Goal: Contribute content: Contribute content

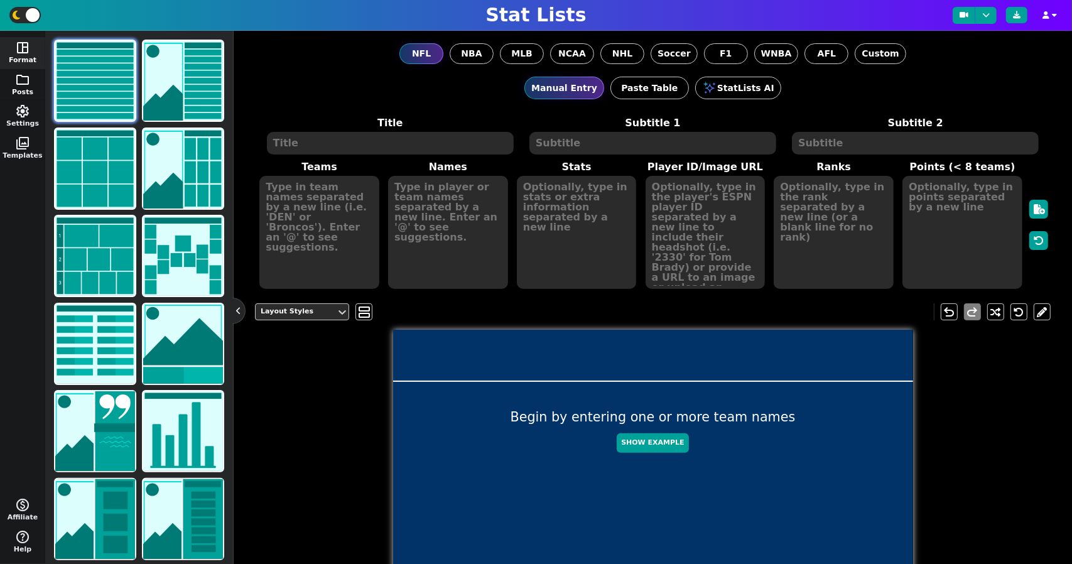
click at [18, 82] on span "folder" at bounding box center [22, 79] width 15 height 15
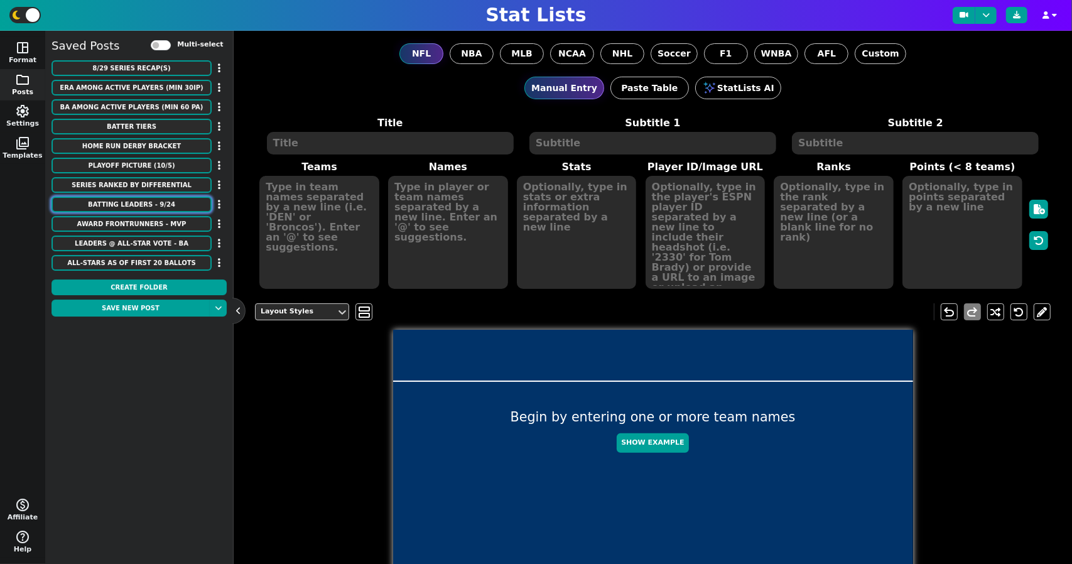
click at [167, 202] on button "Batting Leaders - 9/24" at bounding box center [131, 205] width 160 height 16
type textarea "Batting Leaders - 9/24"
type textarea "DD [GEOGRAPHIC_DATA]"
type textarea "[PERSON_NAME] [PERSON_NAME] [PERSON_NAME] [PERSON_NAME] [PERSON_NAME]"
type textarea "4/15, 3HR, 6RBI, 2BB, 4K 4/10, HR, RBI, BB, K 4/11, HR, RBI 2/10, HR, 3RBI, 3K …"
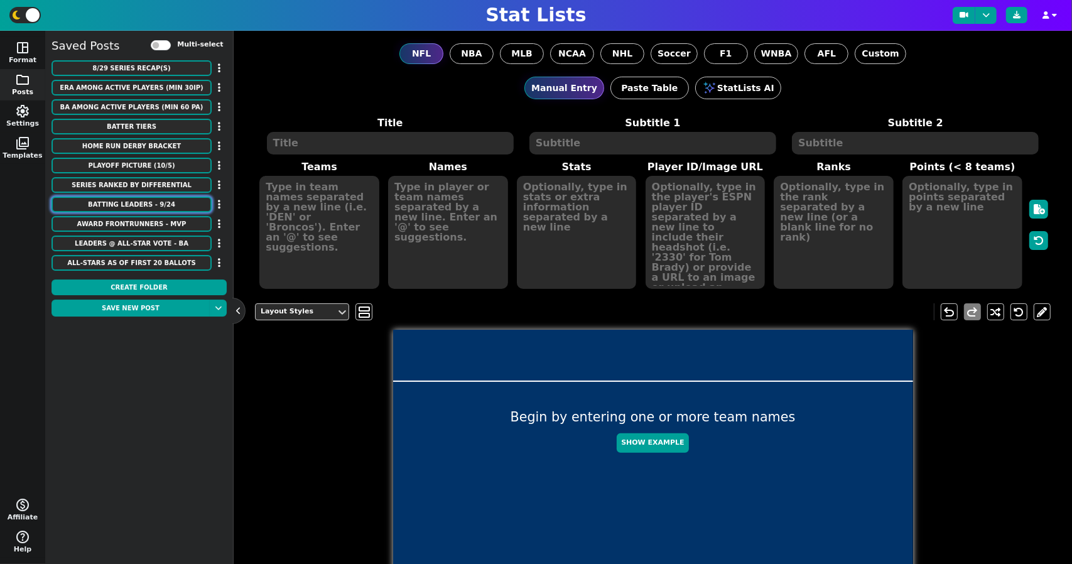
type textarea "[URL][DOMAIN_NAME][DOMAIN_NAME] [URL][DOMAIN_NAME][DOMAIN_NAME] [URL][DOMAIN_NA…"
type textarea "18 8 8 5 3"
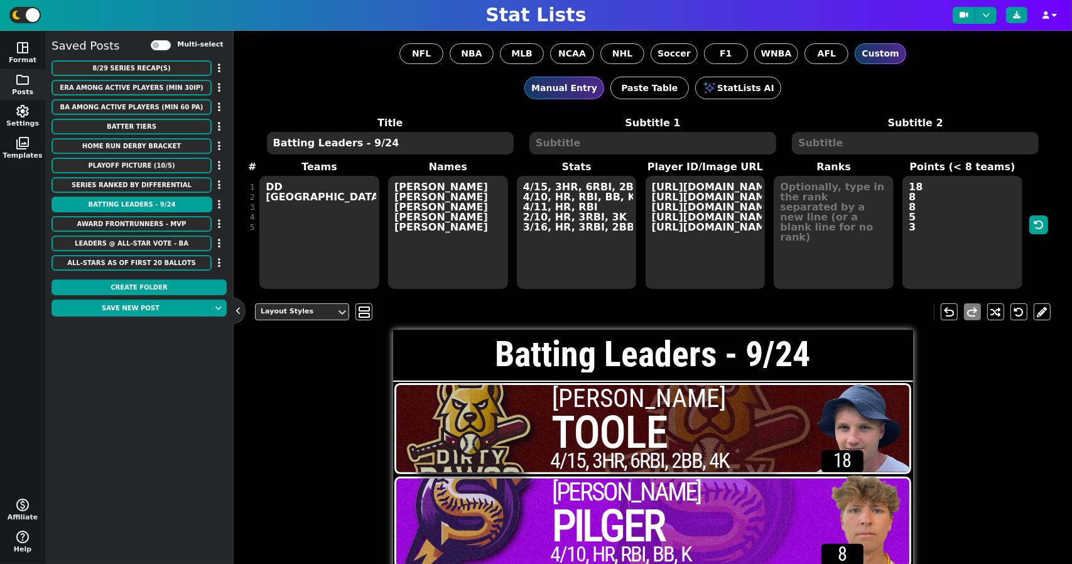
drag, startPoint x: 381, startPoint y: 144, endPoint x: 266, endPoint y: 136, distance: 115.2
click at [267, 136] on textarea "Batting Leaders - 9/24" at bounding box center [390, 143] width 247 height 23
click at [418, 145] on textarea "Batting Leaders - 9/24" at bounding box center [390, 143] width 247 height 23
type textarea "Batting Leaders - 8/29"
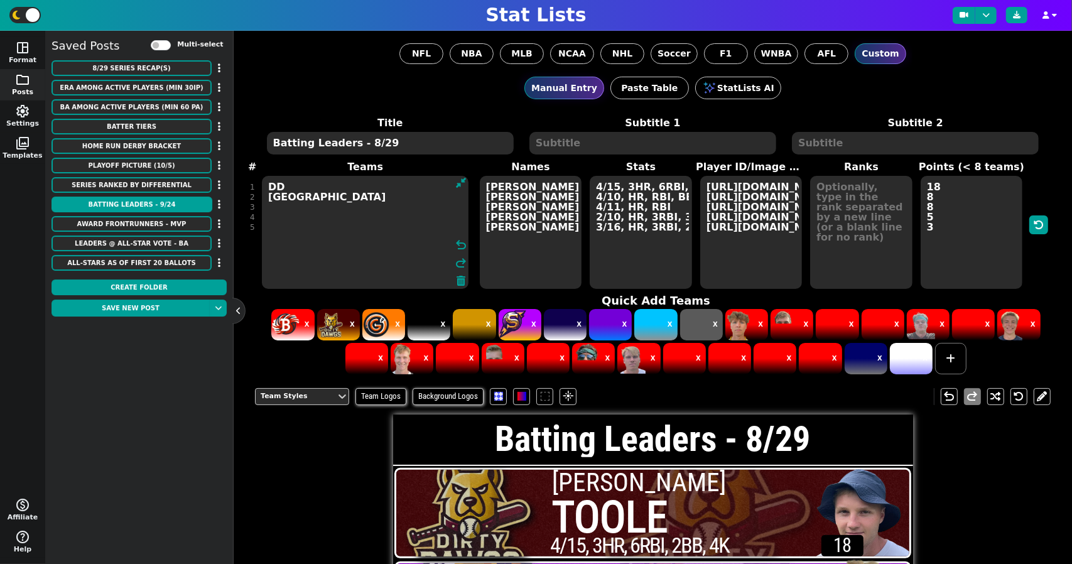
drag, startPoint x: 310, startPoint y: 227, endPoint x: 263, endPoint y: 183, distance: 64.4
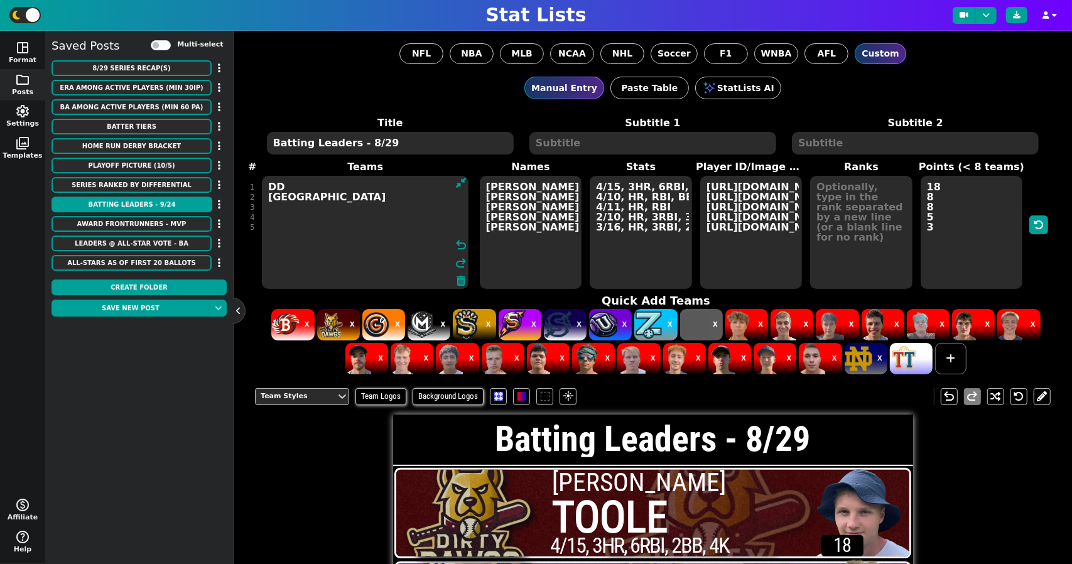
click at [263, 183] on textarea "DD [GEOGRAPHIC_DATA]" at bounding box center [365, 232] width 207 height 113
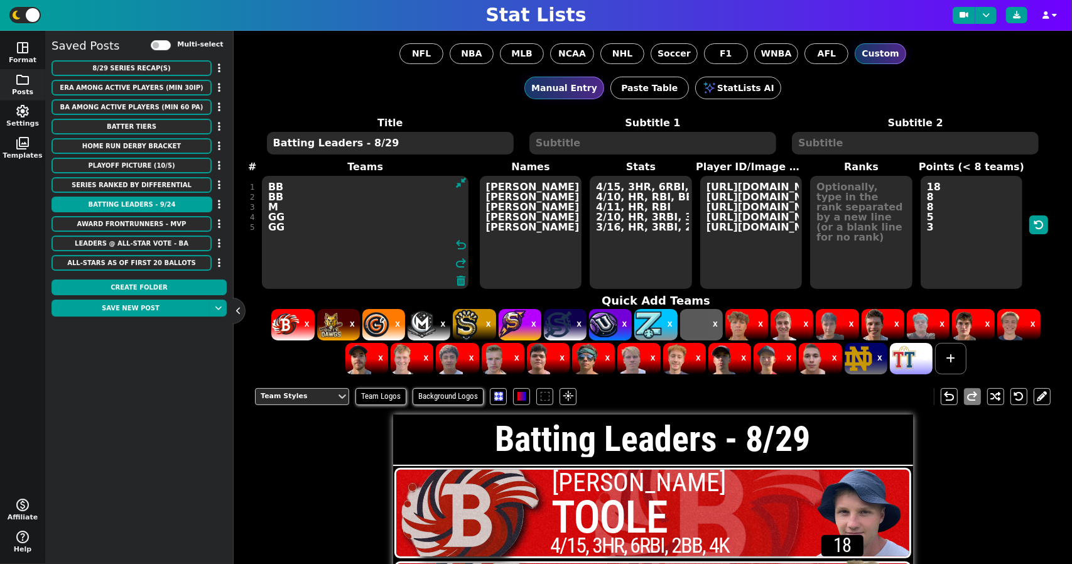
type textarea "BB BB M GG GG"
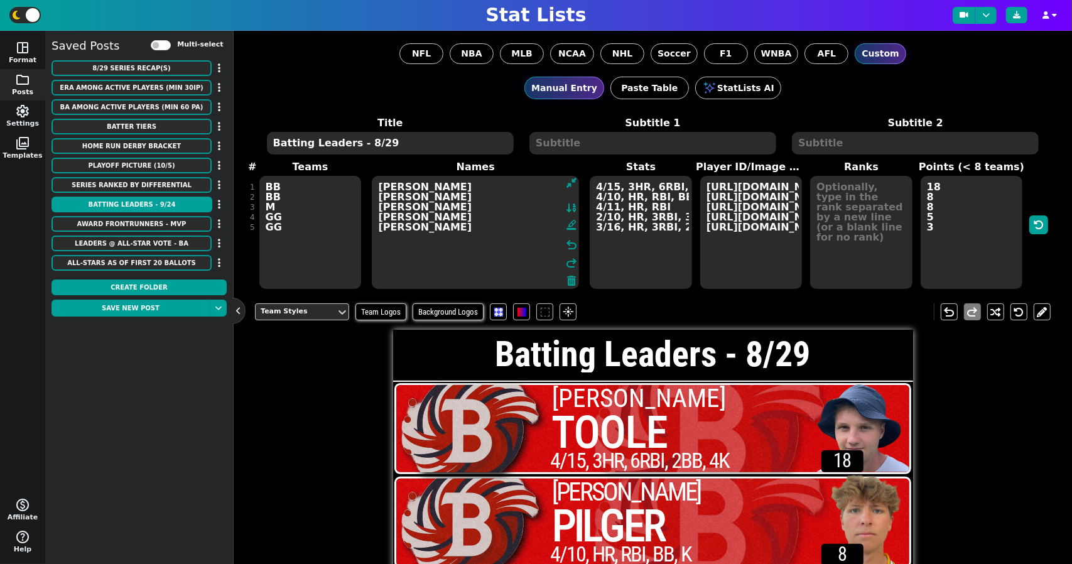
drag, startPoint x: 555, startPoint y: 229, endPoint x: 388, endPoint y: 187, distance: 172.4
click at [388, 187] on textarea "[PERSON_NAME] [PERSON_NAME] [PERSON_NAME] [PERSON_NAME] [PERSON_NAME]" at bounding box center [475, 232] width 207 height 113
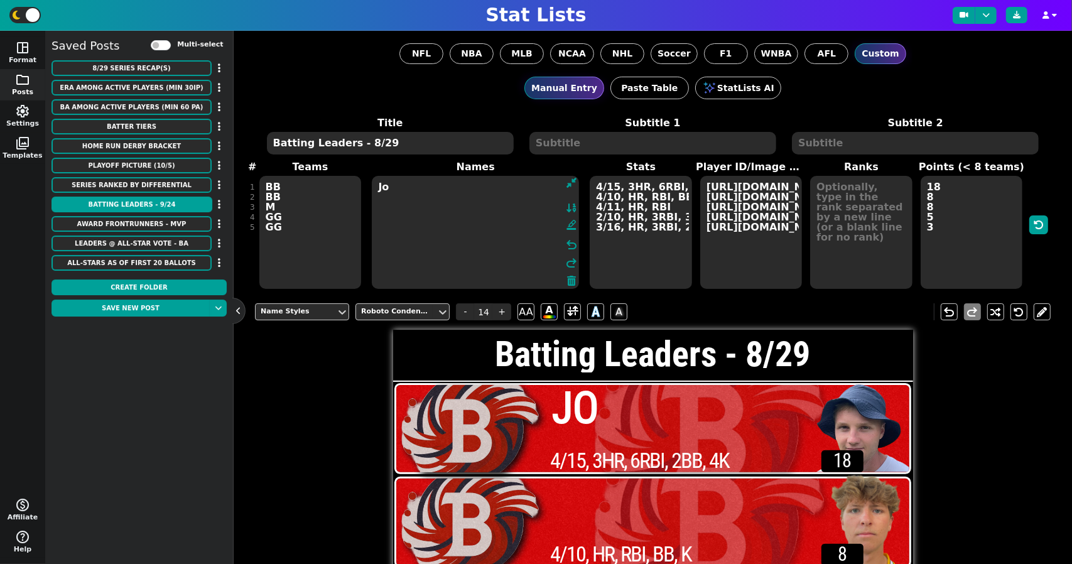
type textarea "J"
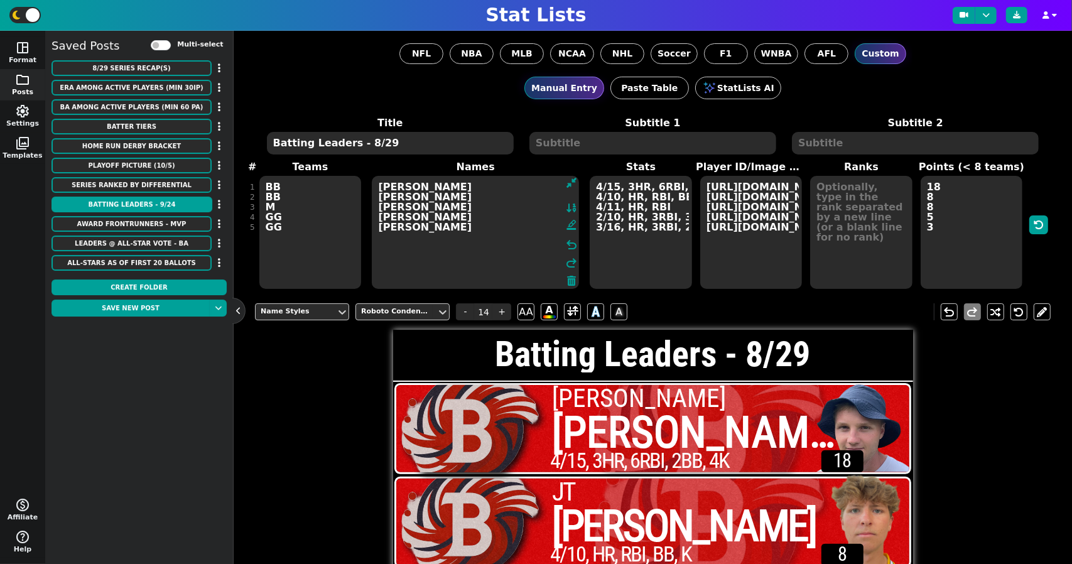
type textarea "[PERSON_NAME] [PERSON_NAME] [PERSON_NAME] [PERSON_NAME] [PERSON_NAME]"
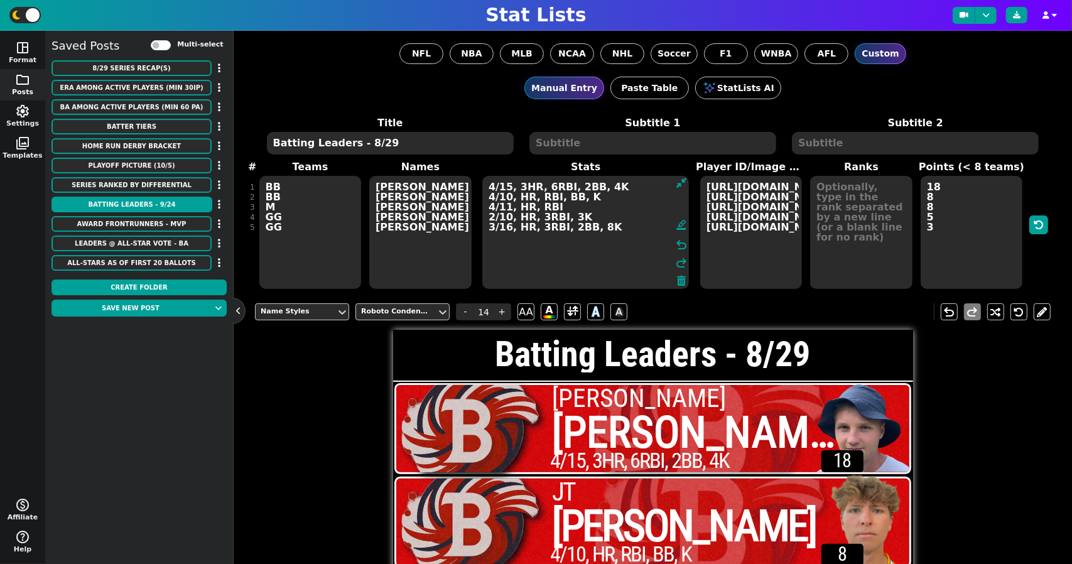
drag, startPoint x: 592, startPoint y: 188, endPoint x: 686, endPoint y: 272, distance: 126.3
click at [686, 272] on span "Stats 4/15, 3HR, 6RBI, 2BB, 4K 4/10, HR, RBI, BB, K 4/11, HR, RBI 2/10, HR, 3RB…" at bounding box center [585, 225] width 220 height 131
drag, startPoint x: 666, startPoint y: 251, endPoint x: 462, endPoint y: 198, distance: 210.4
click at [462, 198] on span "Teams BB BB M GG GG Names [PERSON_NAME] [PERSON_NAME] [PERSON_NAME] [PERSON_NAM…" at bounding box center [653, 225] width 796 height 131
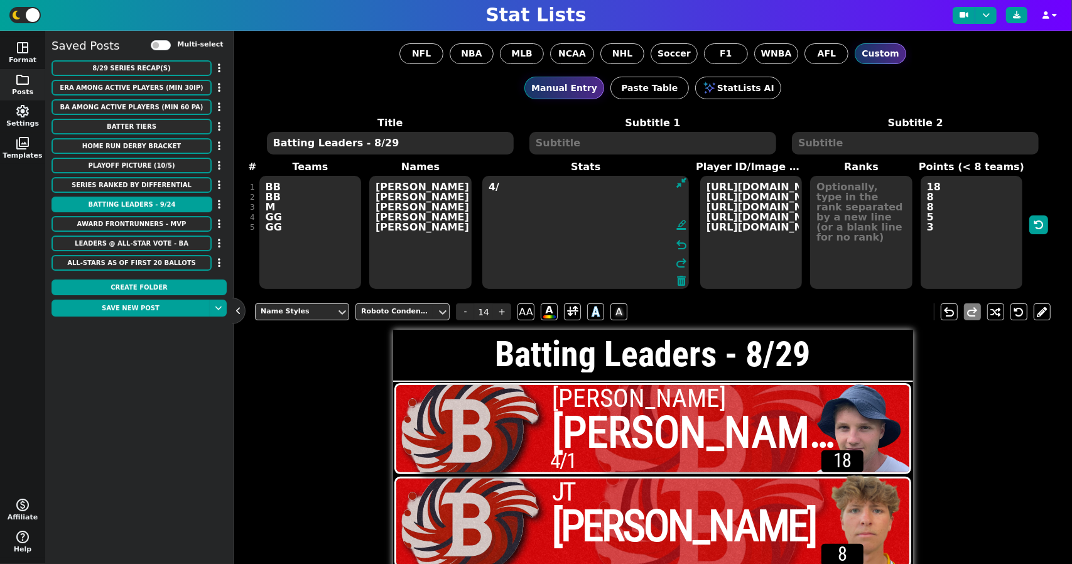
type textarea "4"
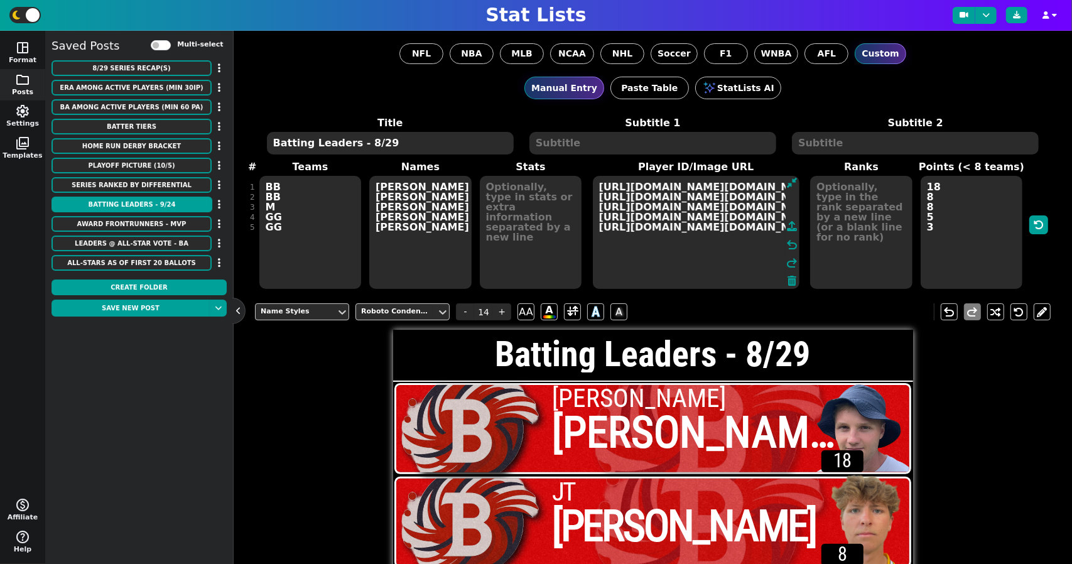
click at [703, 185] on textarea "[URL][DOMAIN_NAME][DOMAIN_NAME] [URL][DOMAIN_NAME][DOMAIN_NAME] [URL][DOMAIN_NA…" at bounding box center [696, 232] width 207 height 113
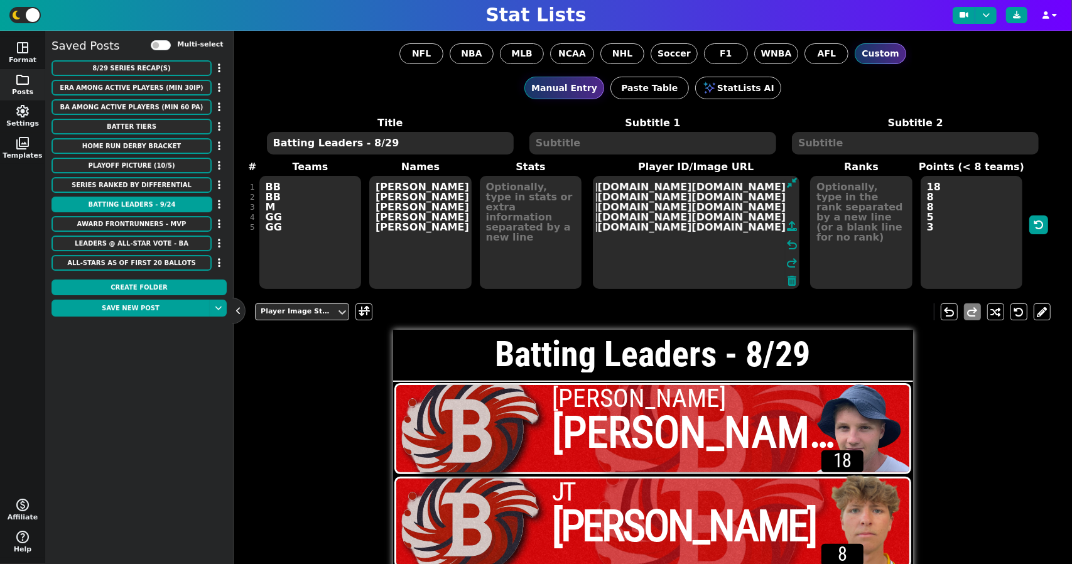
scroll to position [0, 813]
drag, startPoint x: 593, startPoint y: 189, endPoint x: 867, endPoint y: 228, distance: 276.6
click at [867, 228] on span "Teams BB BB M GG GG Names [PERSON_NAME] [PERSON_NAME] [PERSON_NAME] [PERSON_NAM…" at bounding box center [653, 225] width 796 height 131
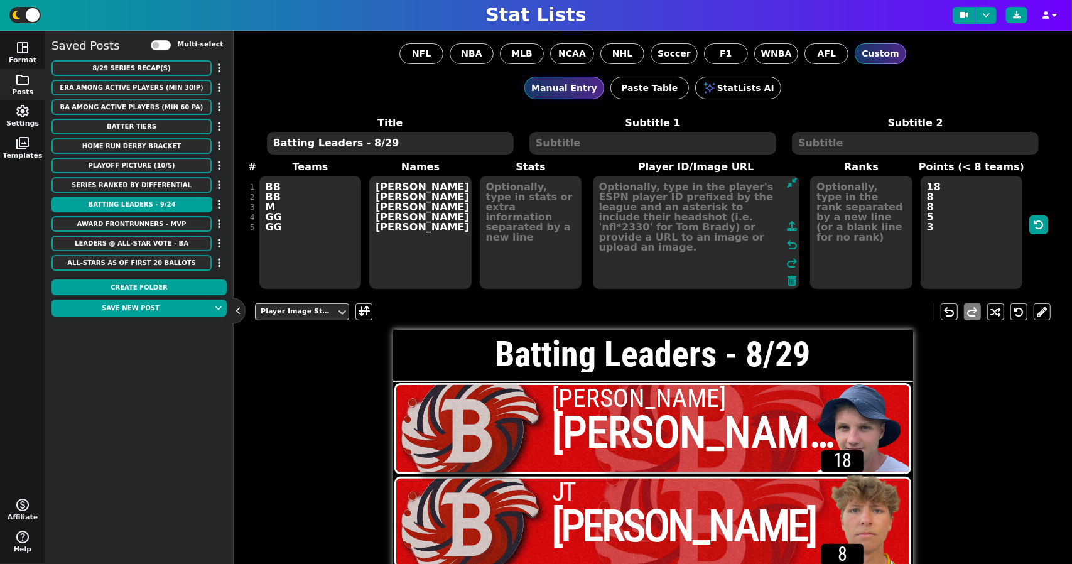
scroll to position [0, 0]
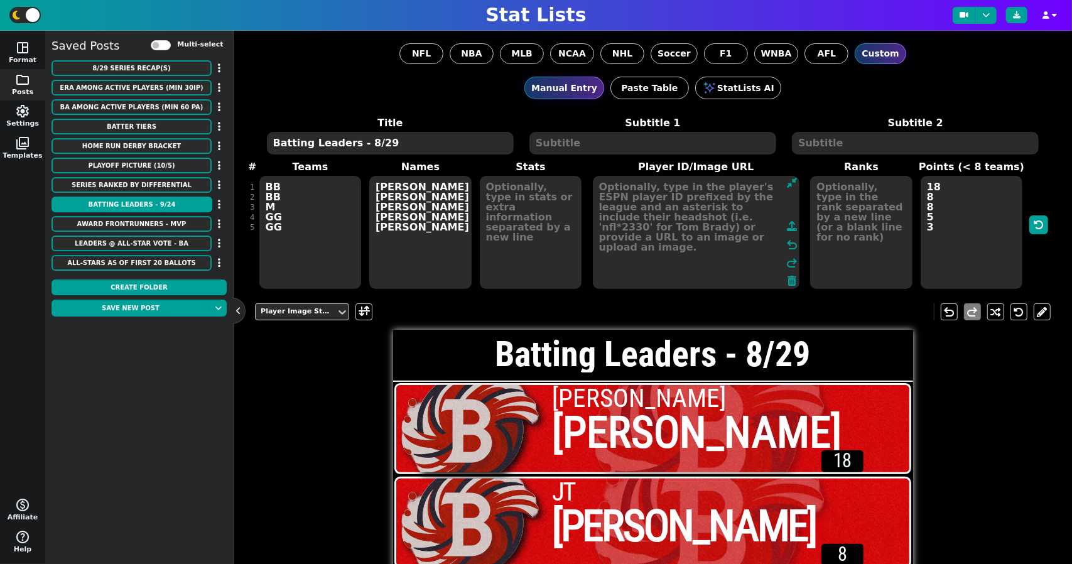
click at [935, 229] on textarea "18 8 8 5 3" at bounding box center [972, 232] width 102 height 113
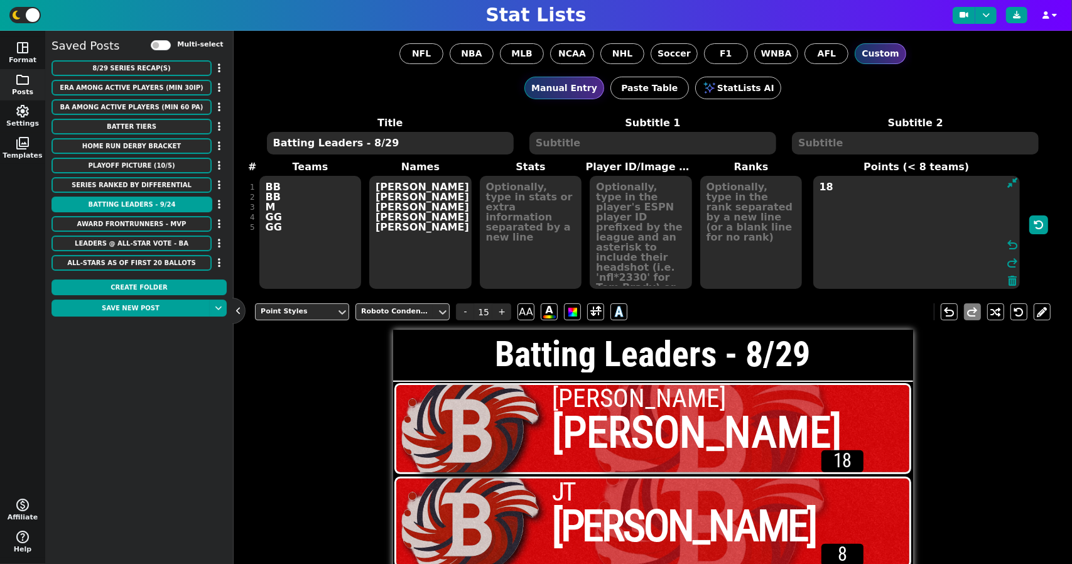
type textarea "1"
type textarea "26 25 14 12 12"
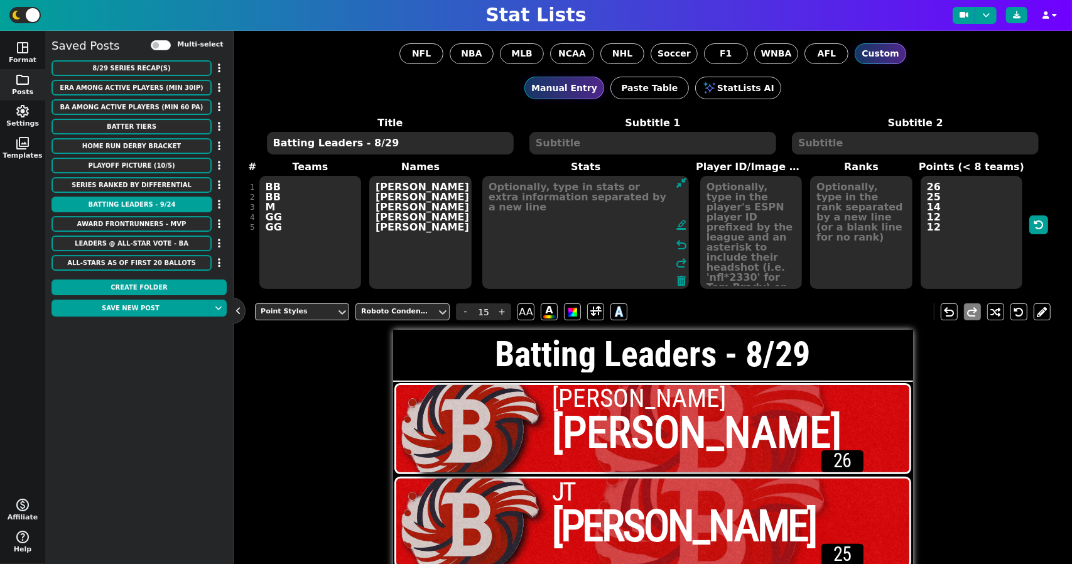
click at [529, 203] on textarea at bounding box center [585, 232] width 207 height 113
type input "19"
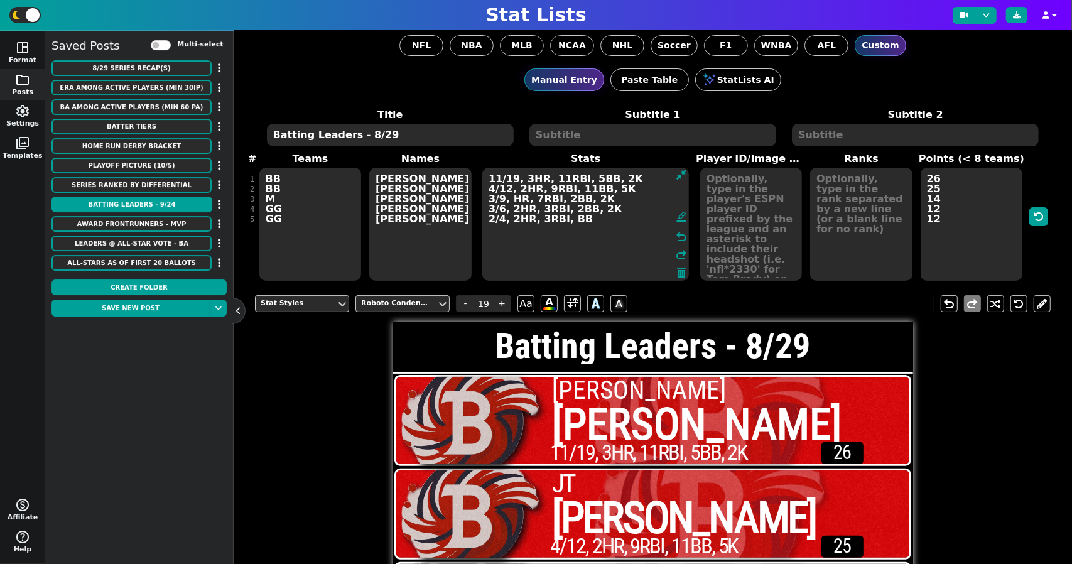
scroll to position [6, 0]
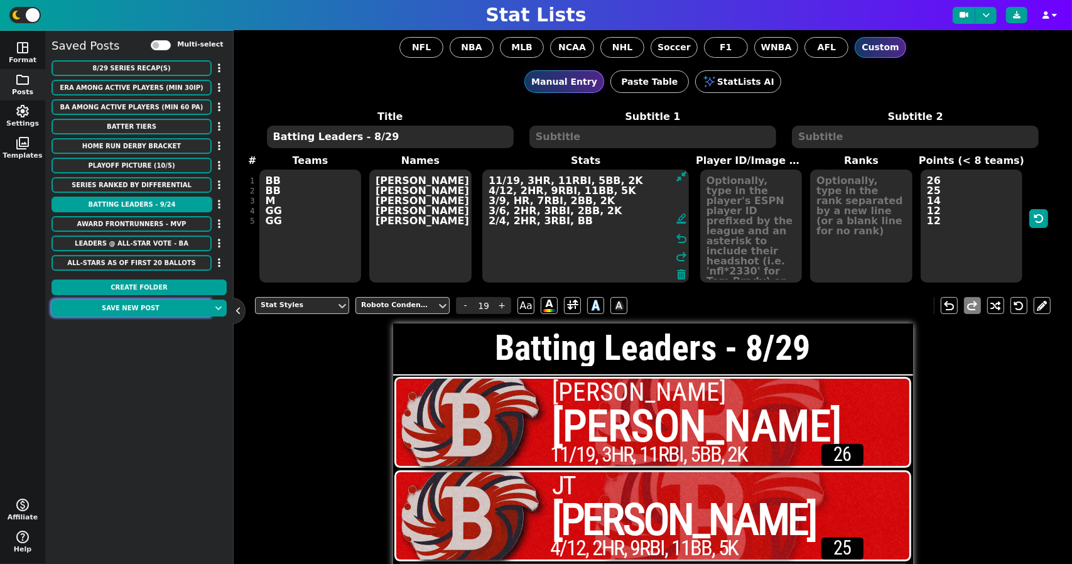
type textarea "11/19, 3HR, 11RBI, 5BB, 2K 4/12, 2HR, 9RBI, 11BB, 5K 3/9, HR, 7RBI, 2BB, 2K 3/6…"
click at [158, 303] on button "Save new post" at bounding box center [130, 308] width 158 height 17
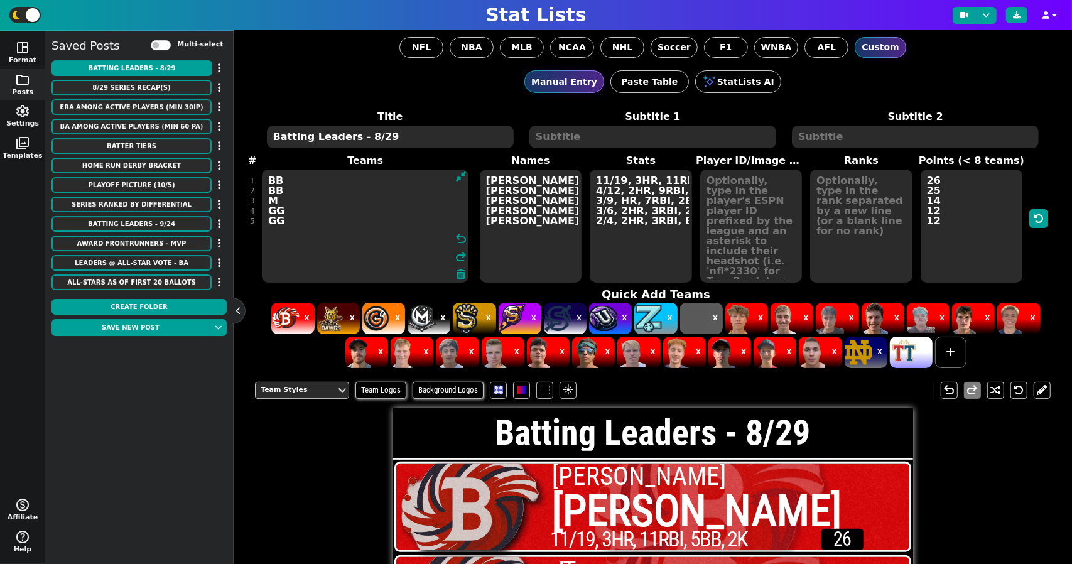
click at [305, 225] on textarea "BB BB M GG GG" at bounding box center [365, 226] width 207 height 113
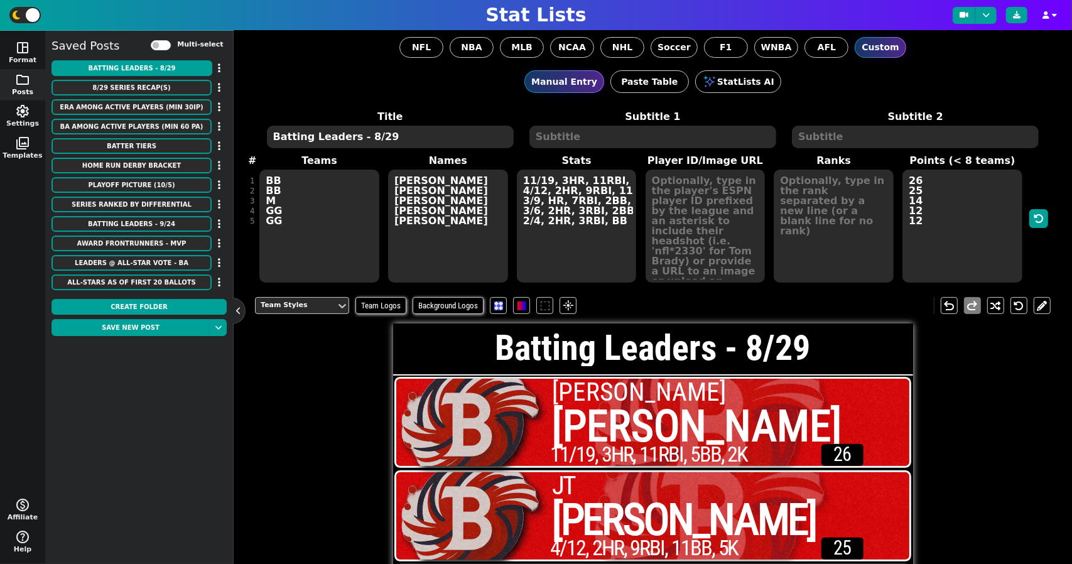
drag, startPoint x: 387, startPoint y: 136, endPoint x: 217, endPoint y: 117, distance: 171.3
click at [217, 117] on div "space_dashboard Format folder Posts settings Settings photo_library Templates m…" at bounding box center [536, 297] width 1072 height 533
click at [304, 134] on textarea "Batting Leaders - 8/29" at bounding box center [390, 137] width 247 height 23
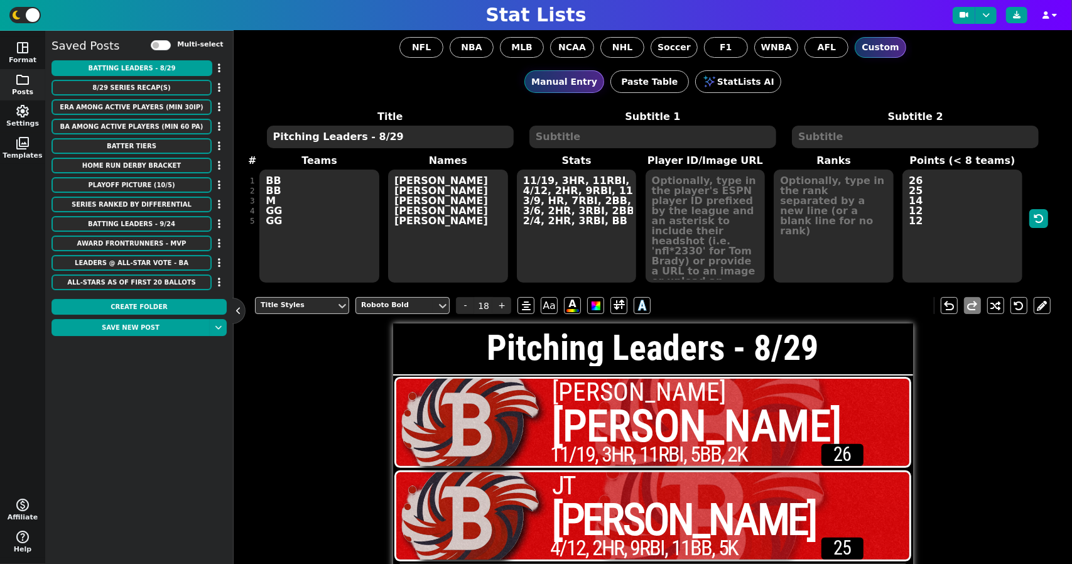
type textarea "Pitching Leaders - 8/29"
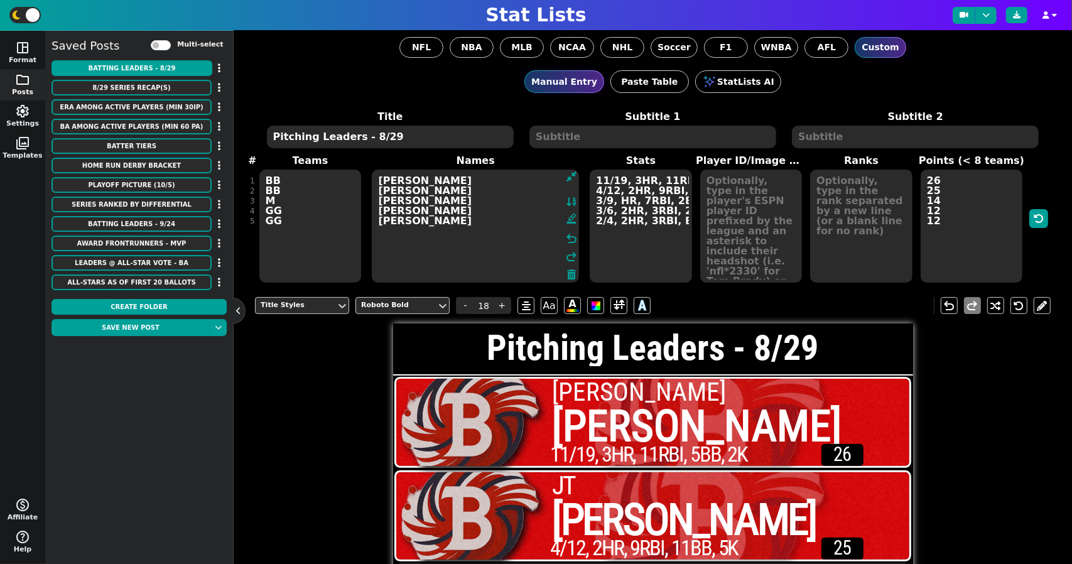
drag, startPoint x: 469, startPoint y: 217, endPoint x: 343, endPoint y: 171, distance: 134.1
click at [343, 171] on span "Teams BB BB M GG GG Names [PERSON_NAME] [PERSON_NAME] [PERSON_NAME] [PERSON_NAM…" at bounding box center [653, 218] width 796 height 131
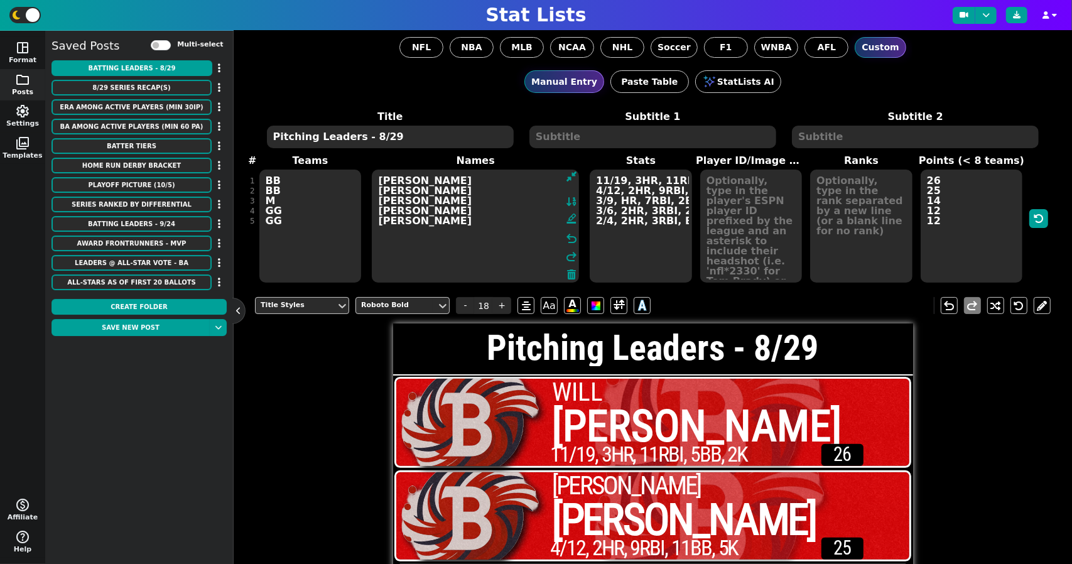
type textarea "[PERSON_NAME] [PERSON_NAME] [PERSON_NAME] [PERSON_NAME] [PERSON_NAME]"
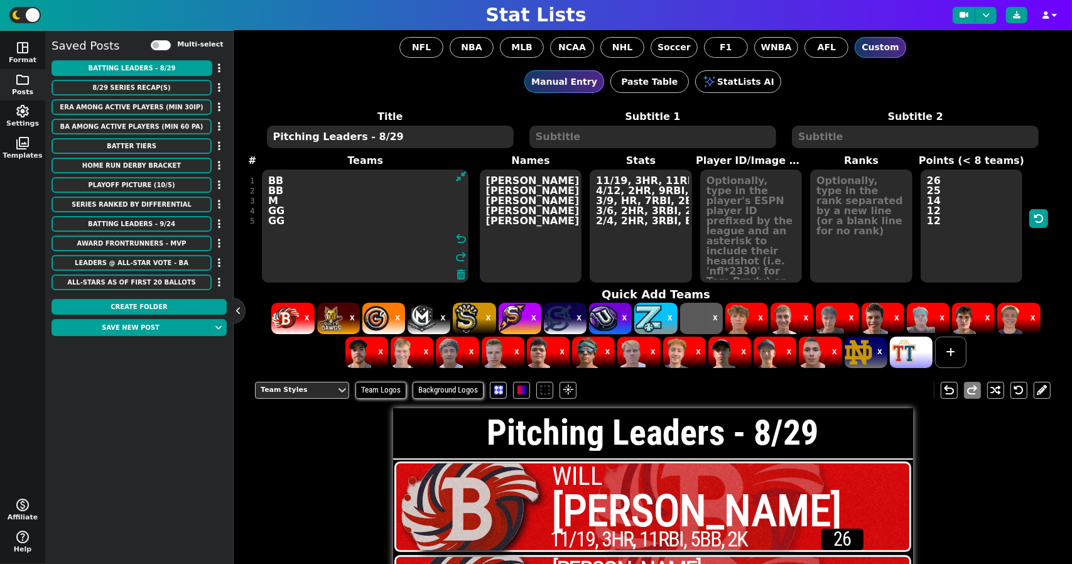
drag, startPoint x: 281, startPoint y: 215, endPoint x: 251, endPoint y: 160, distance: 62.7
click at [255, 160] on div "# 1 2 3 4 5 Teams BB BB M GG GG undo redo Names [PERSON_NAME] [PERSON_NAME] [PE…" at bounding box center [653, 218] width 796 height 131
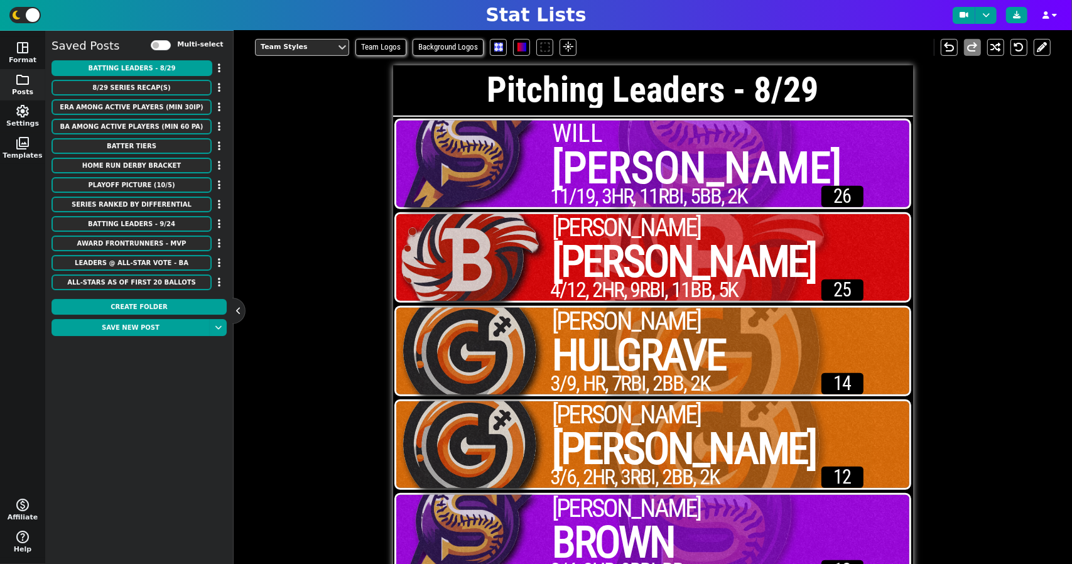
scroll to position [0, 0]
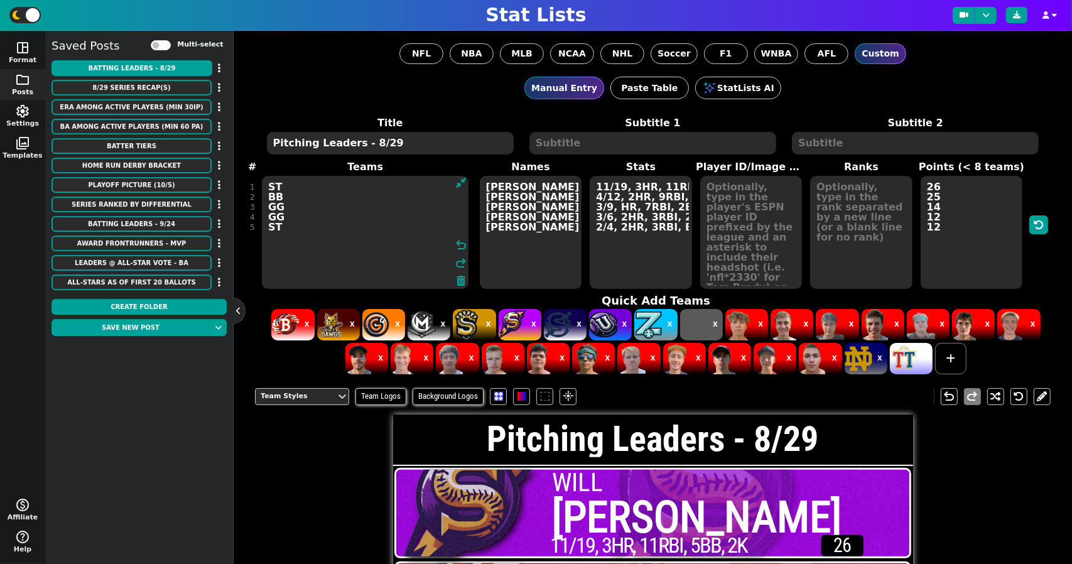
type textarea "ST BB GG GG ST"
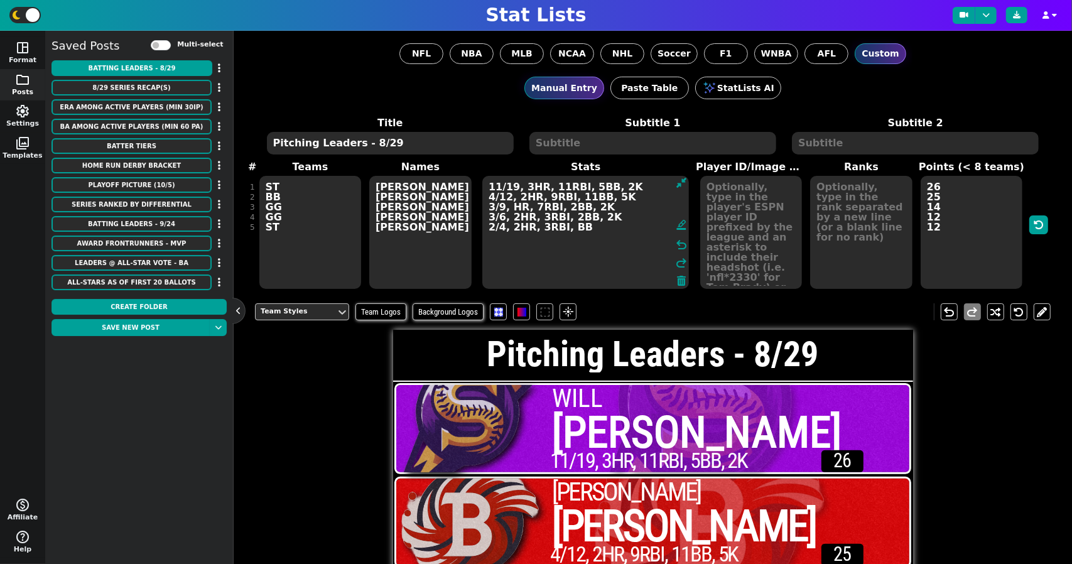
drag, startPoint x: 589, startPoint y: 189, endPoint x: 705, endPoint y: 281, distance: 147.5
click at [705, 281] on span "Teams ST BB GG GG ST Names [PERSON_NAME] [PERSON_NAME] [PERSON_NAME] [PERSON_NA…" at bounding box center [653, 225] width 796 height 131
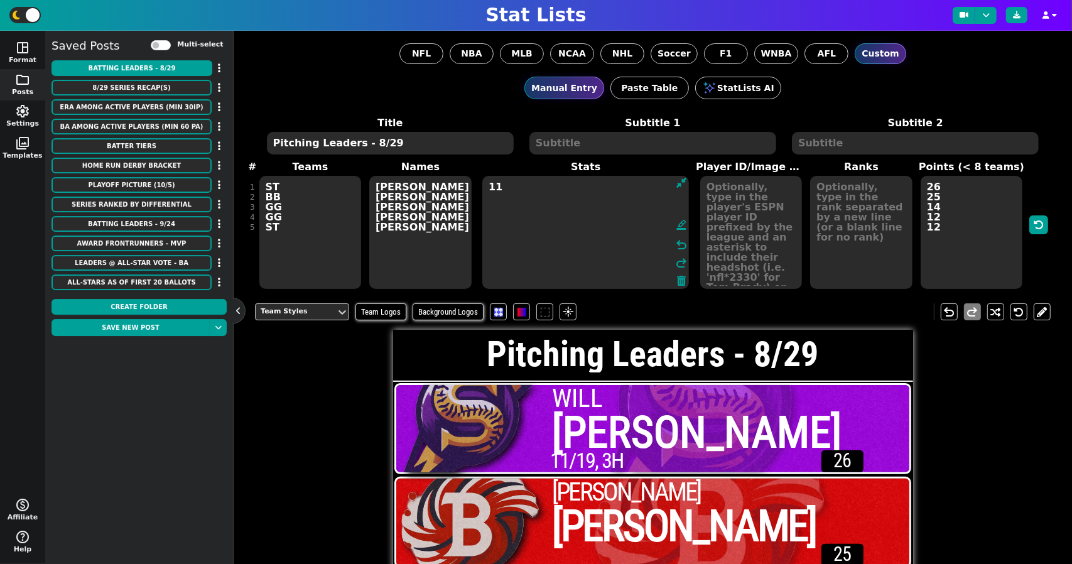
type textarea "1"
click at [960, 215] on textarea "26 25 14 12 12" at bounding box center [972, 232] width 102 height 113
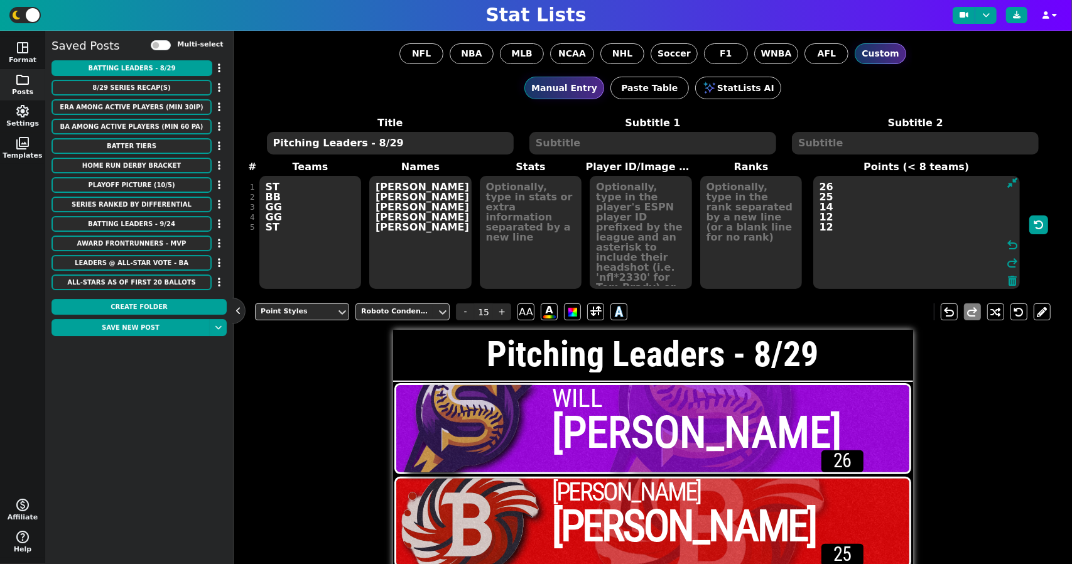
drag, startPoint x: 855, startPoint y: 232, endPoint x: 788, endPoint y: 145, distance: 110.6
click at [788, 145] on span "Title Pitching Leaders - 8/29 Subtitle 1 Subtitle 2 # 1 2 3 4 5 Teams ST BB GG …" at bounding box center [653, 203] width 796 height 175
type textarea "18 16 15 13 5"
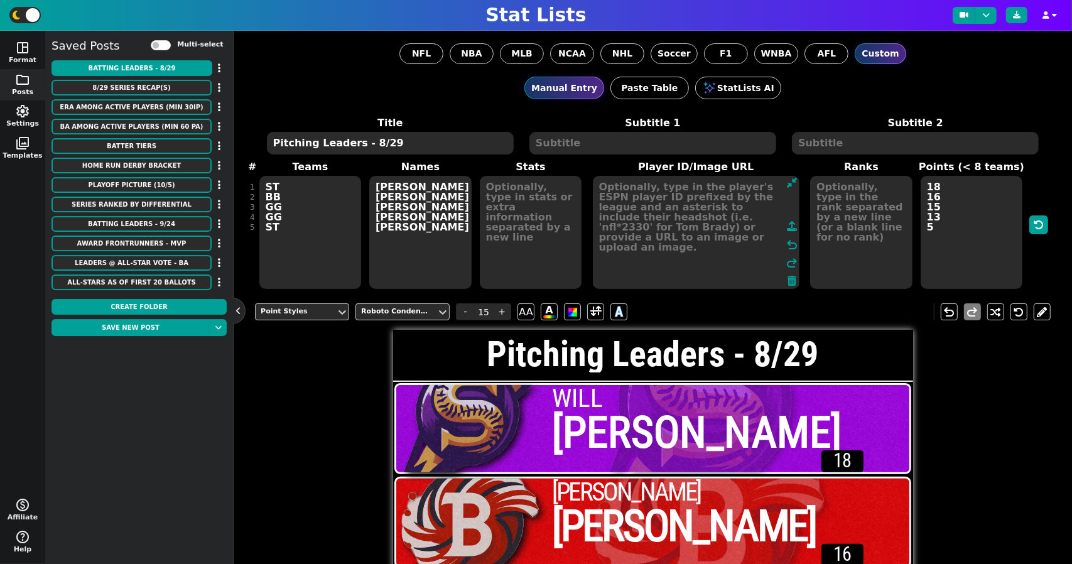
click at [631, 185] on textarea at bounding box center [696, 232] width 207 height 113
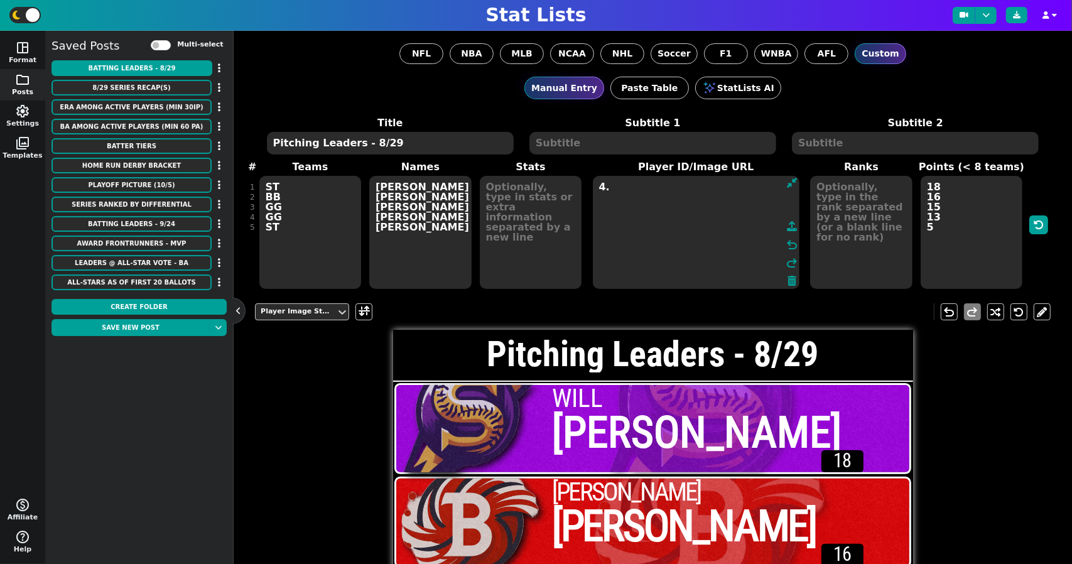
type textarea "4"
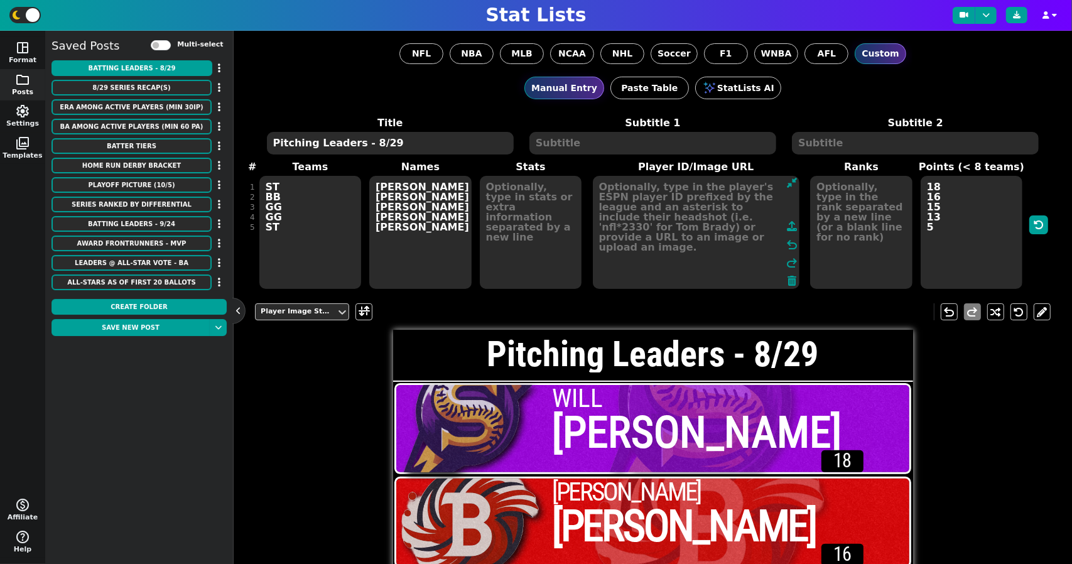
click at [518, 207] on textarea at bounding box center [531, 232] width 102 height 113
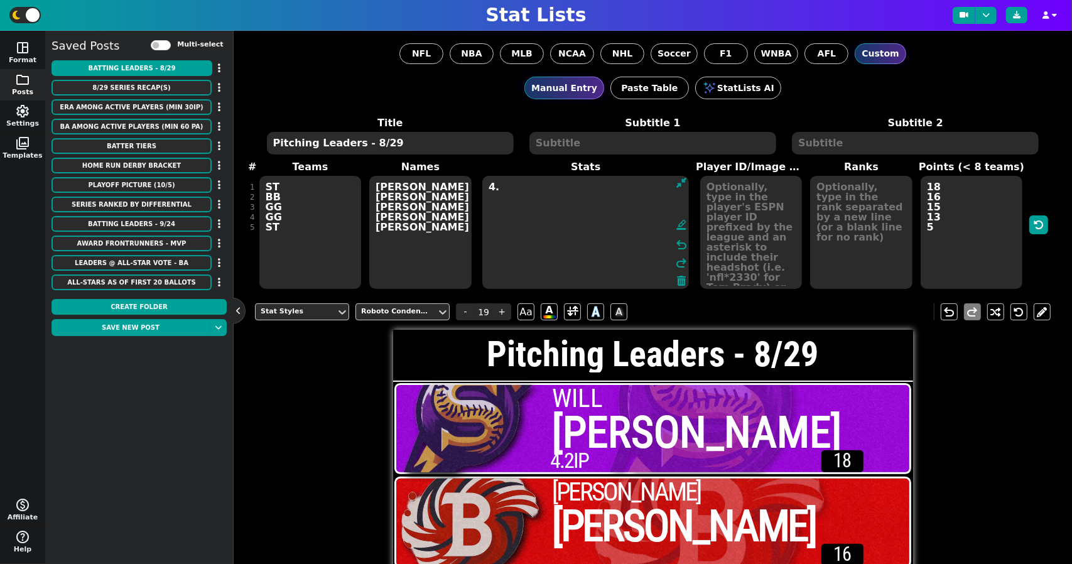
type textarea "4"
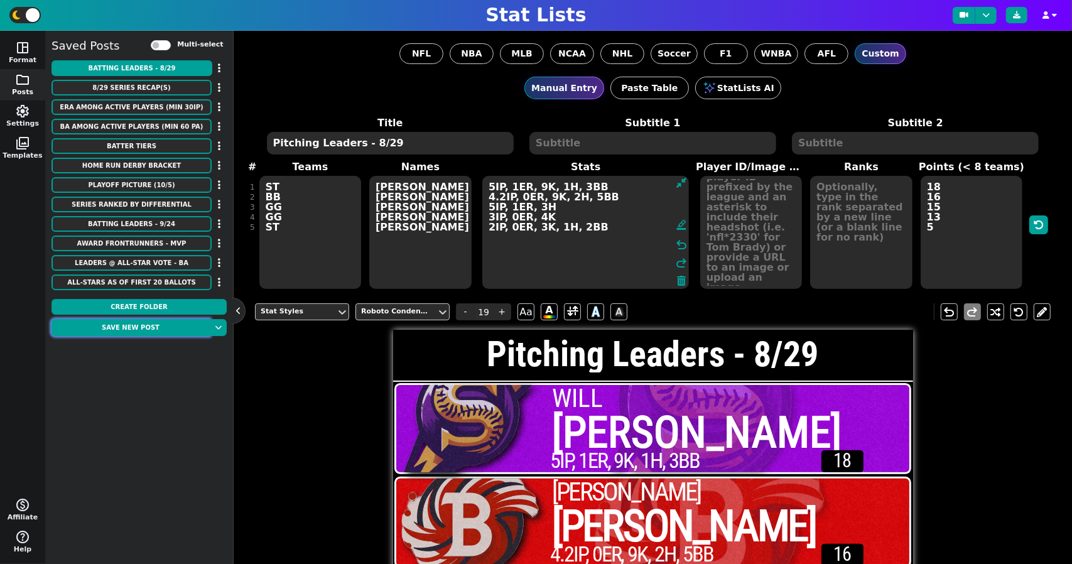
type textarea "5IP, 1ER, 9K, 1H, 3BB 4.2IP, 0ER, 9K, 2H, 5BB 5IP, 1ER, 3H 3IP, 0ER, 4K 2IP, 0E…"
click at [152, 325] on button "Save new post" at bounding box center [130, 327] width 158 height 17
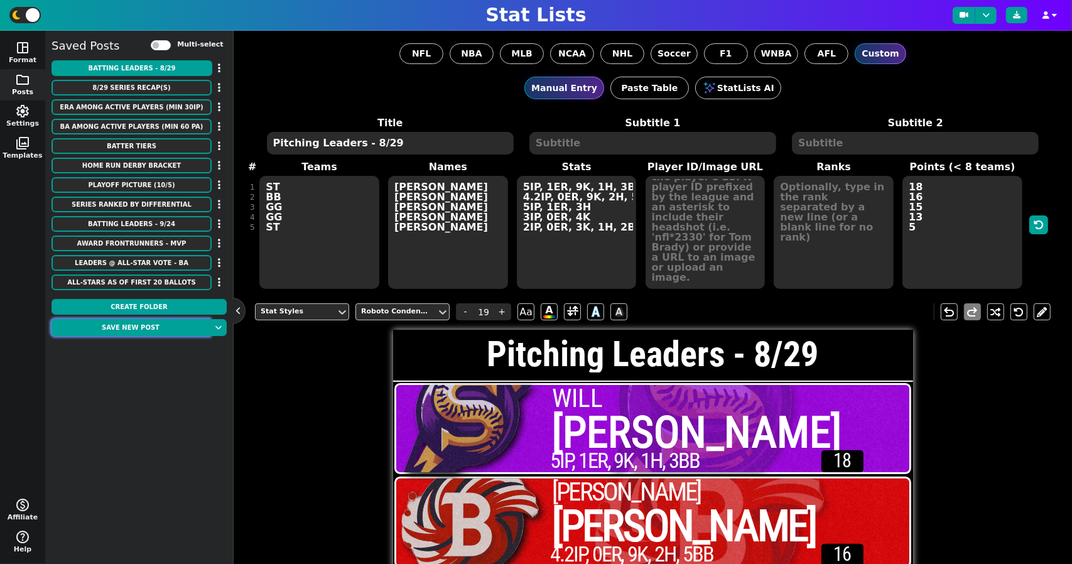
scroll to position [10, 0]
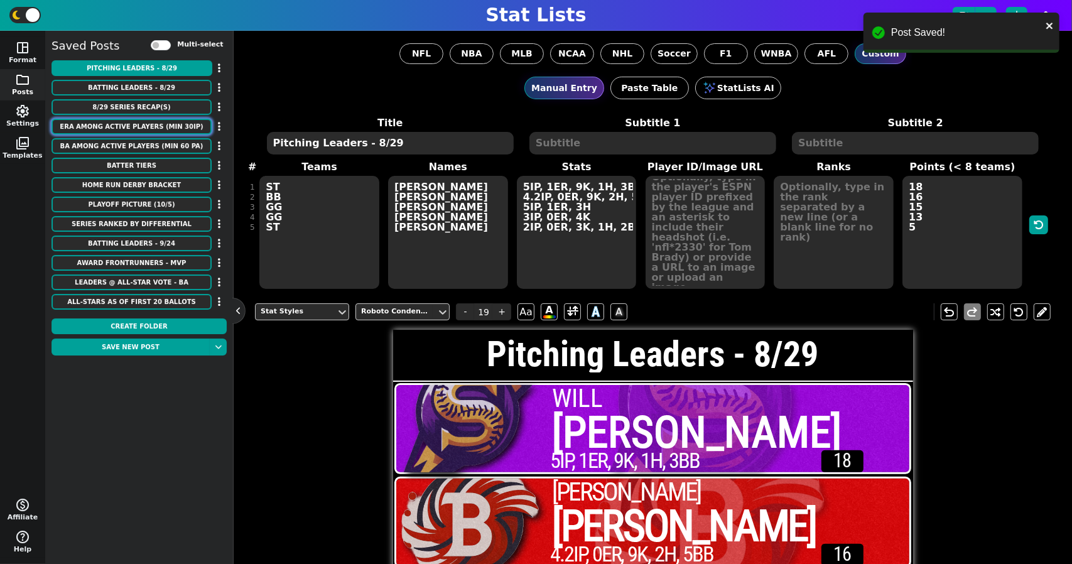
click at [166, 131] on button "ERA among active players (min 30IP)" at bounding box center [131, 127] width 160 height 16
type textarea "ERA among active players (min 30IP)"
type textarea "BB # ST SB # M UD GG # DD BB # UD SW UD"
type textarea "[PERSON_NAME] [PERSON_NAME] [PERSON_NAME] [PERSON_NAME] [PERSON_NAME] [PERSON_N…"
type input "17"
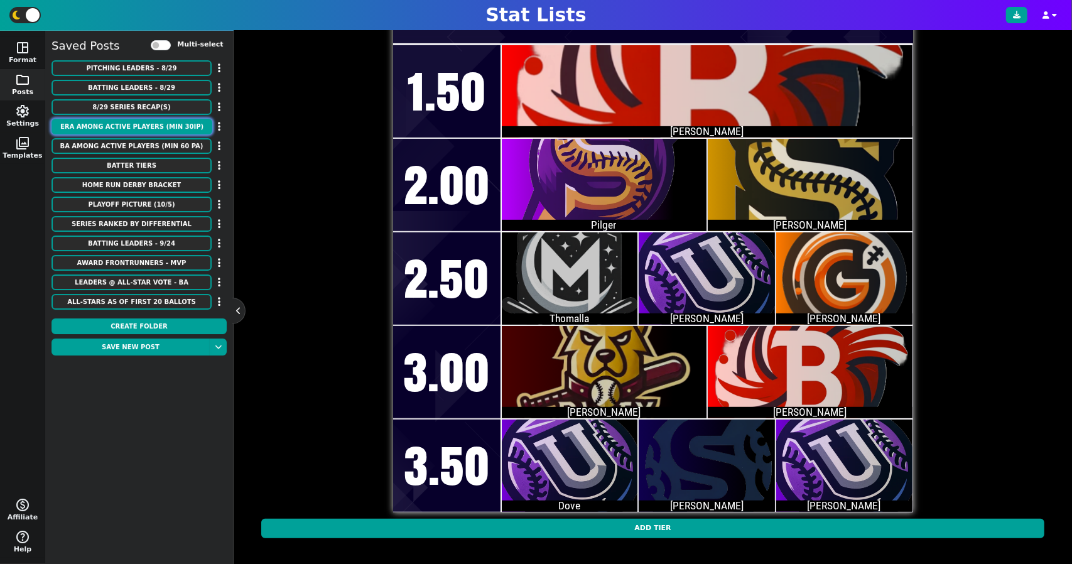
scroll to position [0, 0]
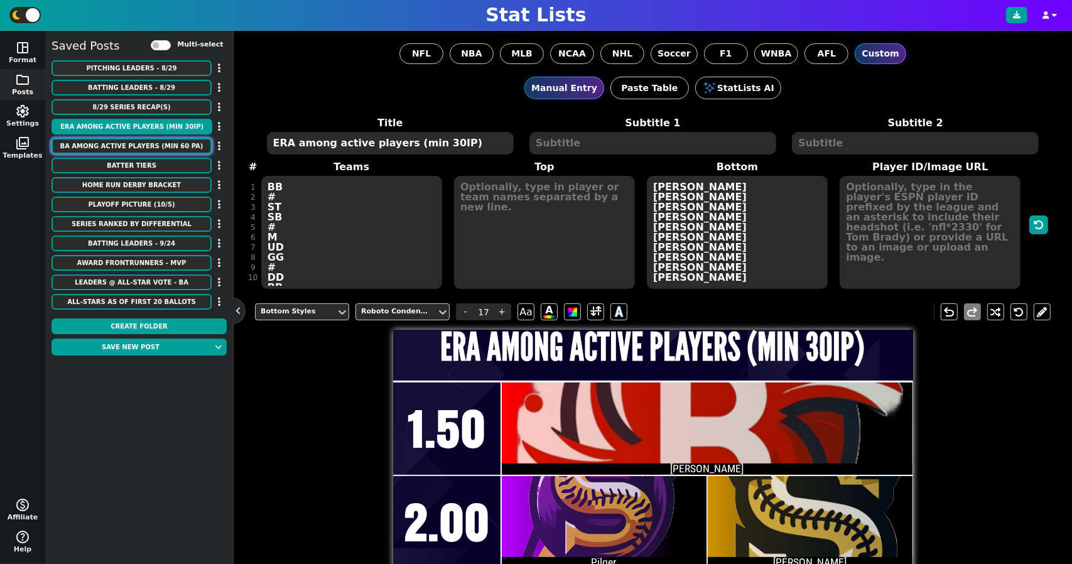
click at [156, 140] on button "Ba among active players (min 60 PA)" at bounding box center [131, 146] width 160 height 16
type textarea "Ba among active players (min 60 PA)"
type textarea "# ST GG # DS # SW GG DD M BB UD # BB SB DD SB M M UD ST M"
type textarea "[PERSON_NAME] [PERSON_NAME] [PERSON_NAME] [PERSON_NAME] [PERSON_NAME] [PERSON_N…"
type input ".400"
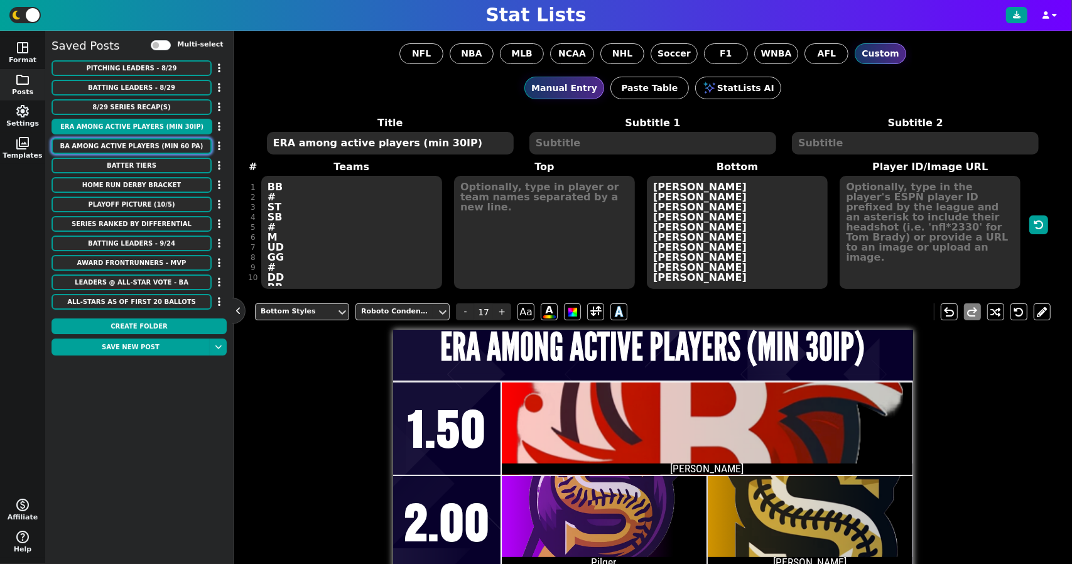
type input ".350"
type input ".300"
type input ".250"
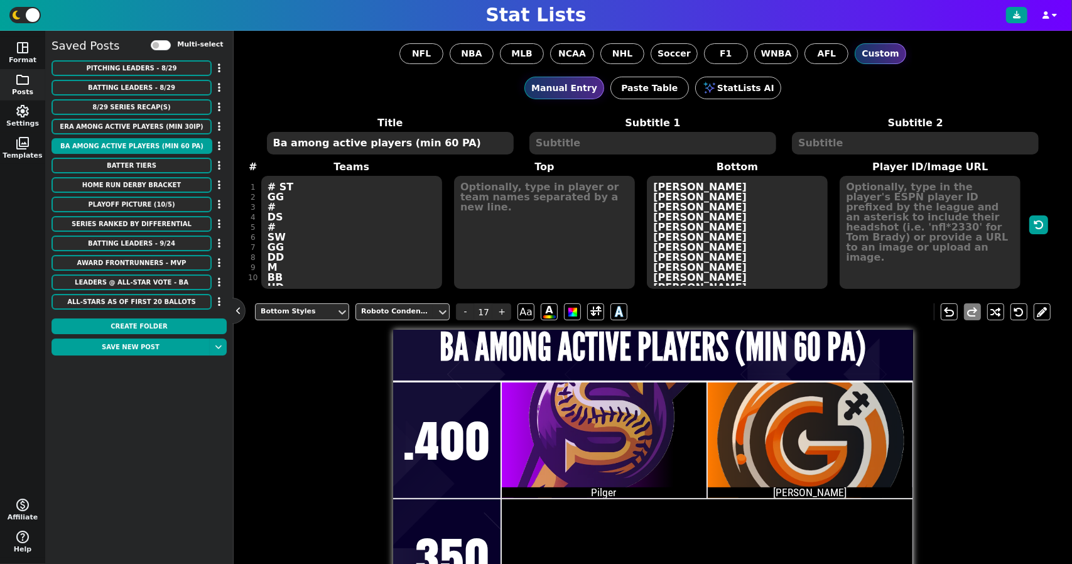
click at [285, 215] on textarea "# ST GG # DS # SW GG DD M BB UD # BB SB DD SB M M UD ST M" at bounding box center [351, 232] width 181 height 113
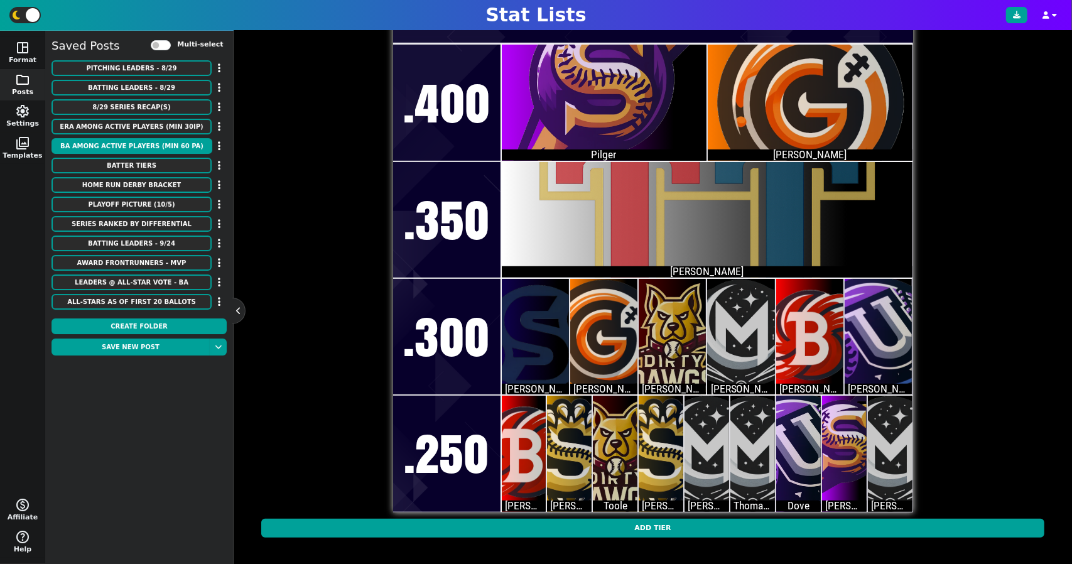
type textarea "# ST GG # TT # SW GG DD M BB UD # BB SB DD SB M M UD ST M"
